Goal: Task Accomplishment & Management: Use online tool/utility

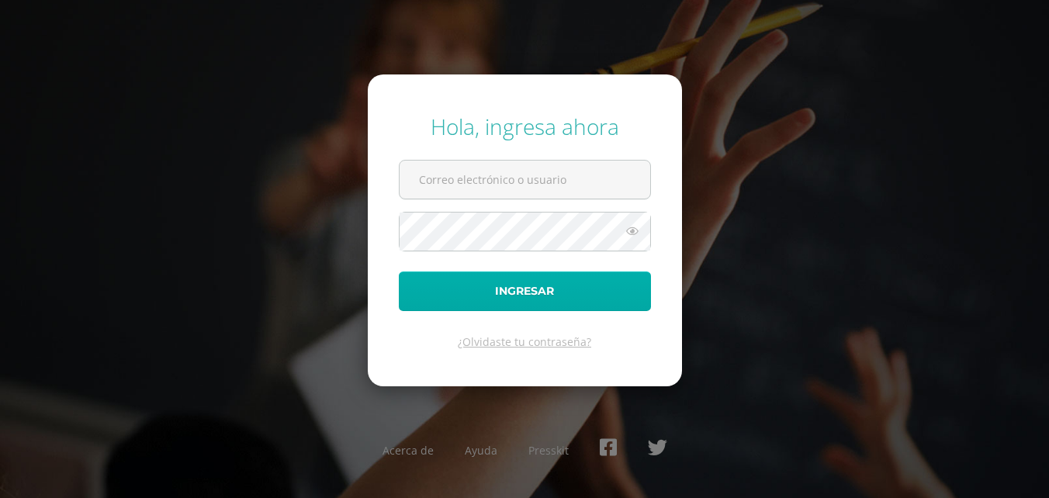
type input "[EMAIL_ADDRESS][DOMAIN_NAME]"
click at [503, 288] on button "Ingresar" at bounding box center [525, 292] width 252 height 40
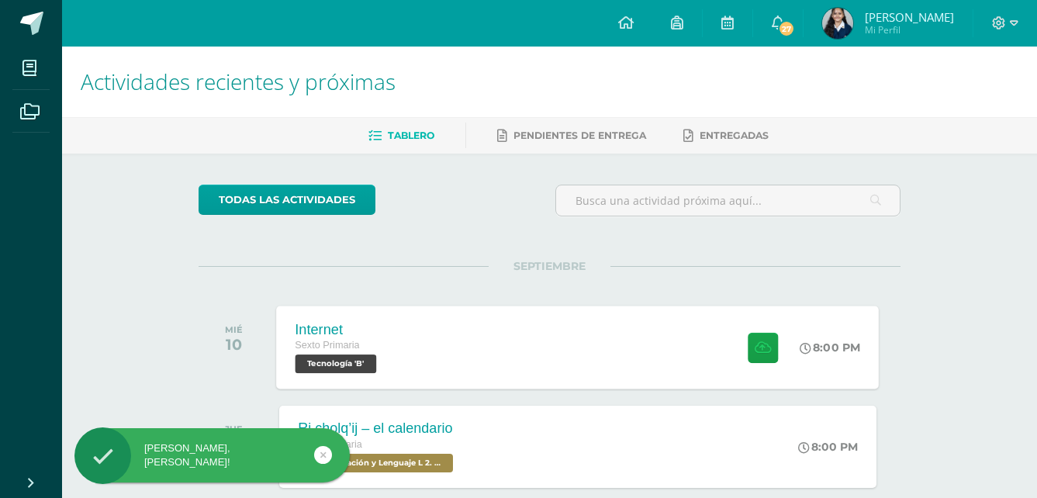
click at [641, 360] on div "Internet Sexto Primaria Tecnología 'B' 8:00 PM Internet Tecnología" at bounding box center [578, 347] width 603 height 83
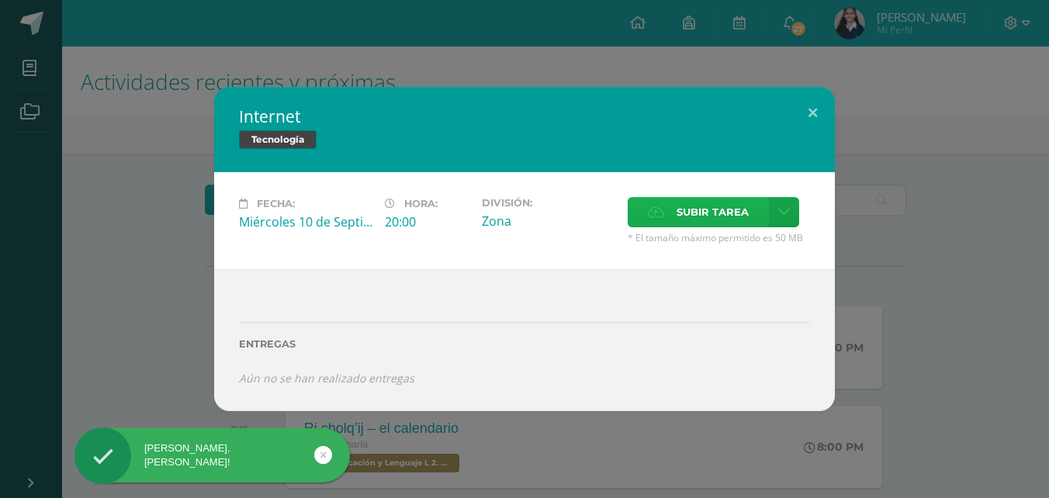
click at [713, 216] on span "Subir tarea" at bounding box center [712, 212] width 72 height 29
click at [0, 0] on input "Subir tarea" at bounding box center [0, 0] width 0 height 0
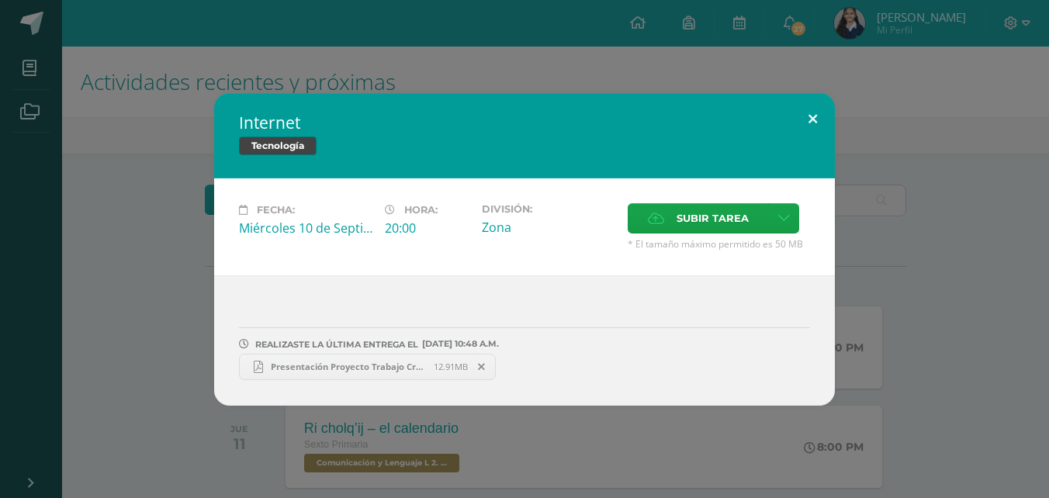
click at [810, 121] on button at bounding box center [812, 119] width 44 height 53
